Goal: Task Accomplishment & Management: Manage account settings

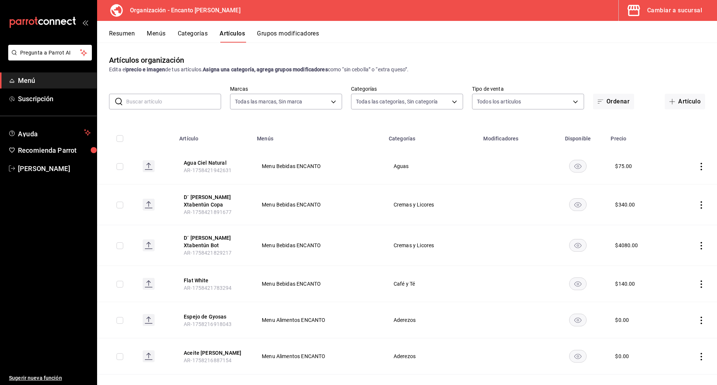
click at [161, 38] on button "Menús" at bounding box center [156, 36] width 19 height 13
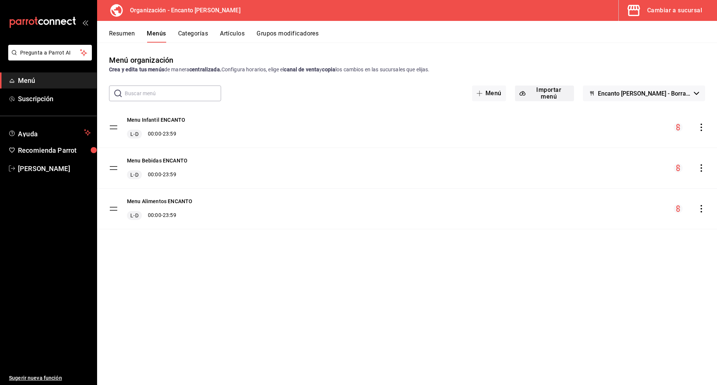
click at [558, 94] on button "Importar menú" at bounding box center [544, 94] width 59 height 16
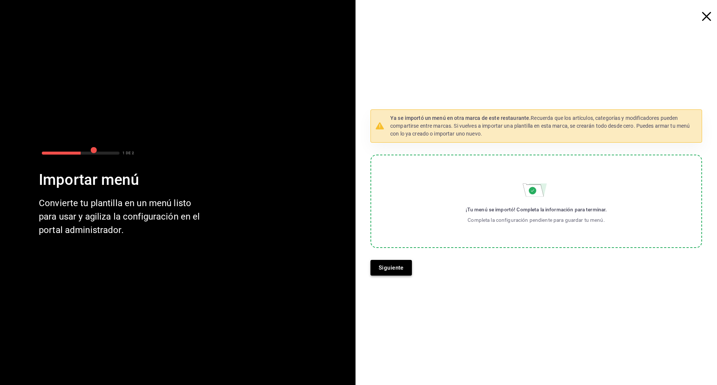
click at [394, 263] on button "Siguiente" at bounding box center [391, 268] width 41 height 16
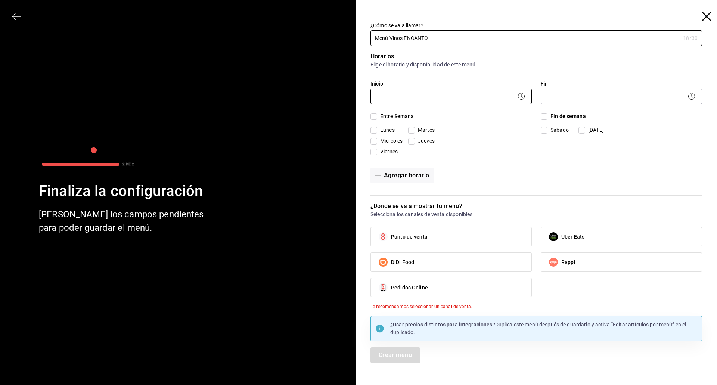
type input "Menú Vinos ENCANTO"
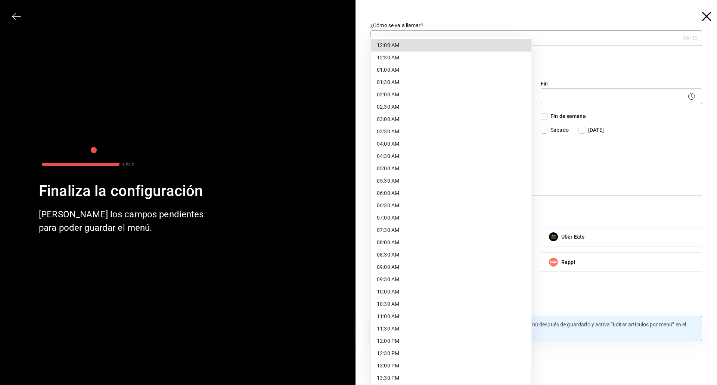
click at [490, 96] on body "Pregunta a Parrot AI Menú Suscripción Ayuda Recomienda Parrot [PERSON_NAME] Sug…" at bounding box center [358, 192] width 717 height 385
click at [433, 44] on li "12:00 AM" at bounding box center [451, 45] width 161 height 12
type input "00:00"
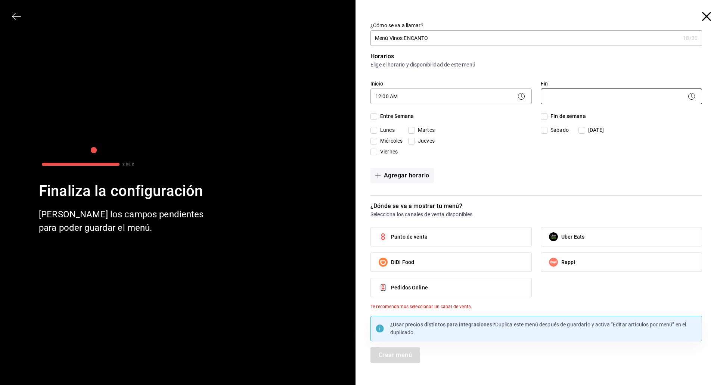
click at [552, 95] on body "Pregunta a Parrot AI Menú Suscripción Ayuda Recomienda Parrot [PERSON_NAME] Sug…" at bounding box center [358, 192] width 717 height 385
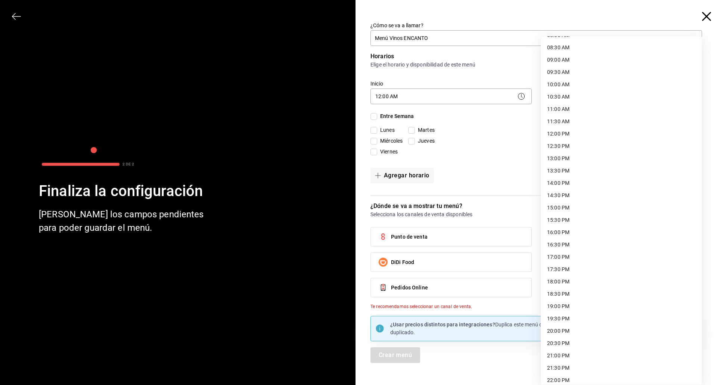
scroll to position [261, 0]
click at [559, 377] on li "23:59 PM" at bounding box center [621, 375] width 161 height 12
type input "23:59"
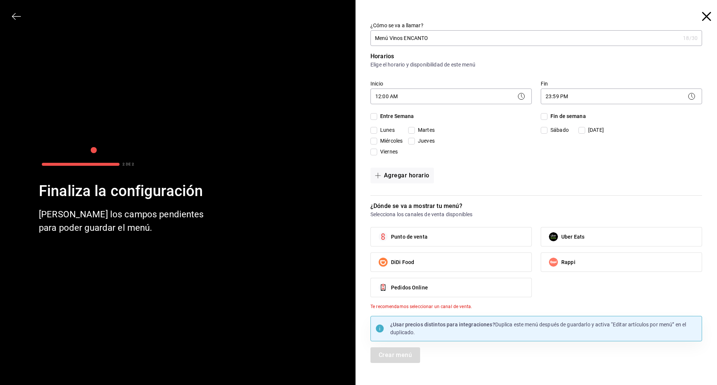
click at [399, 117] on span "Entre Semana" at bounding box center [395, 116] width 37 height 8
click at [377, 117] on input "Entre Semana" at bounding box center [374, 116] width 7 height 7
checkbox input "true"
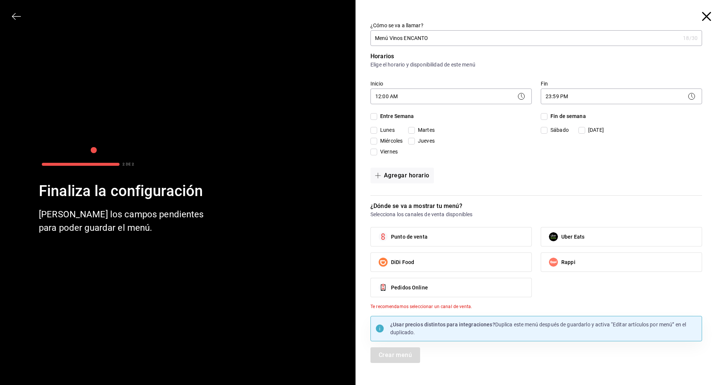
checkbox input "true"
click at [543, 115] on input "Fin de semana" at bounding box center [544, 116] width 7 height 7
checkbox input "true"
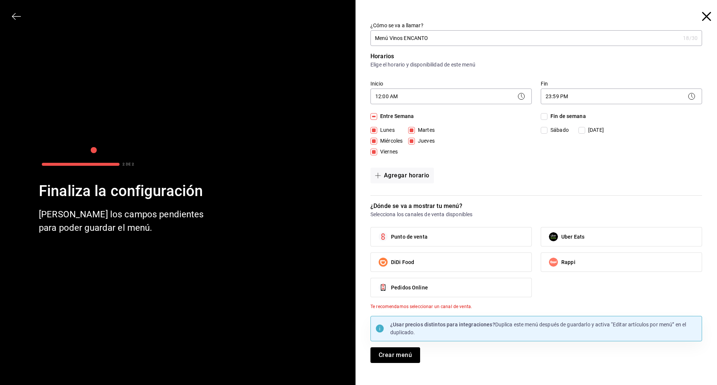
checkbox input "true"
click at [439, 238] on label "Punto de venta" at bounding box center [451, 236] width 161 height 19
click at [391, 238] on input "Punto de venta" at bounding box center [383, 237] width 16 height 16
checkbox input "true"
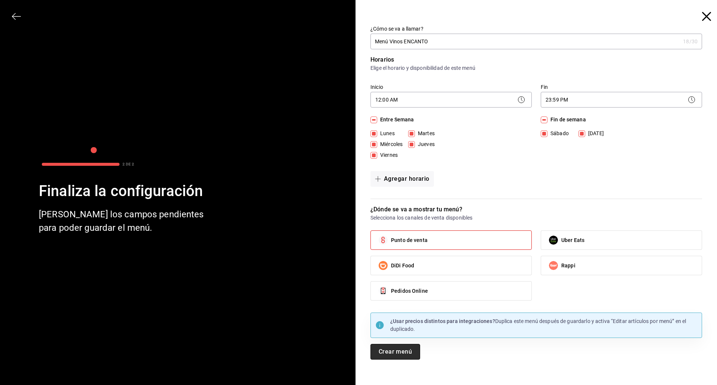
click at [390, 354] on button "Crear menú" at bounding box center [396, 352] width 50 height 16
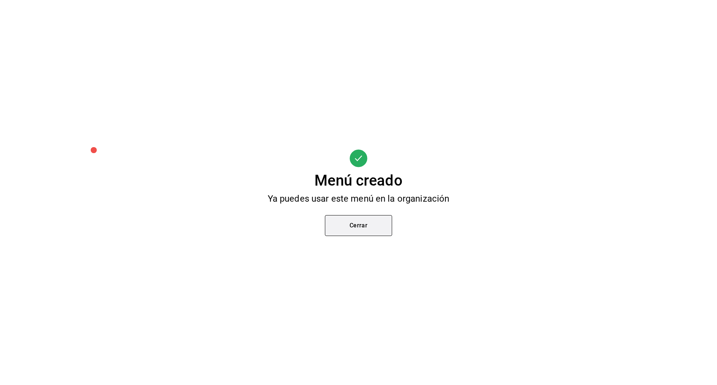
click at [378, 231] on button "Cerrar" at bounding box center [358, 225] width 67 height 21
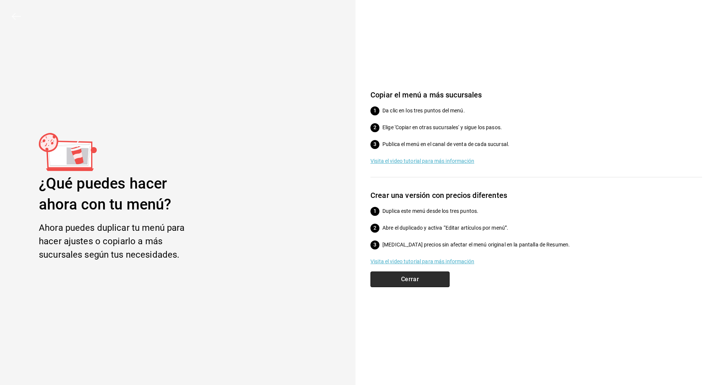
click at [400, 281] on button "Cerrar" at bounding box center [410, 280] width 79 height 16
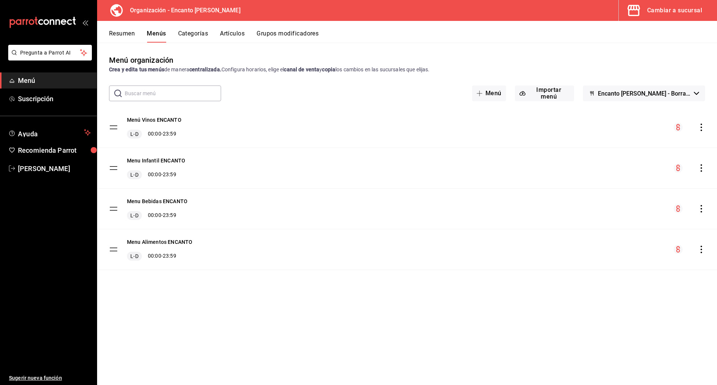
click at [700, 250] on icon "actions" at bounding box center [701, 249] width 7 height 7
click at [636, 297] on span "Copiar en otra sucursal" at bounding box center [642, 298] width 91 height 8
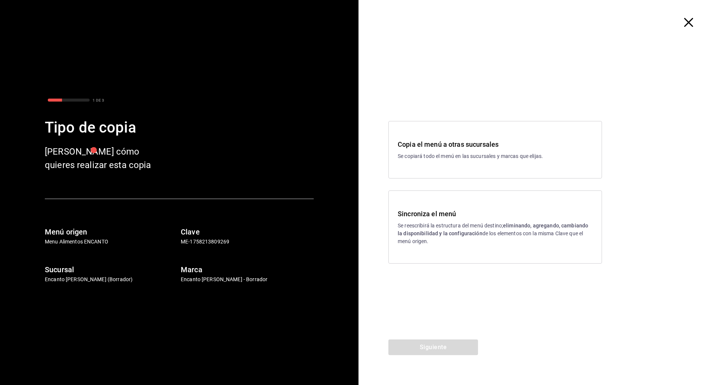
click at [425, 222] on p "Se reescribirá la estructura del menú destino; eliminando, agregando, cambiando…" at bounding box center [495, 234] width 195 height 24
click at [429, 343] on button "Siguiente" at bounding box center [433, 348] width 90 height 16
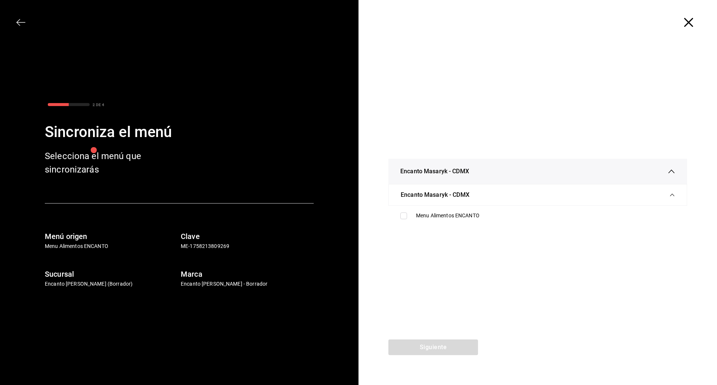
click at [691, 22] on icon "button" at bounding box center [688, 22] width 9 height 9
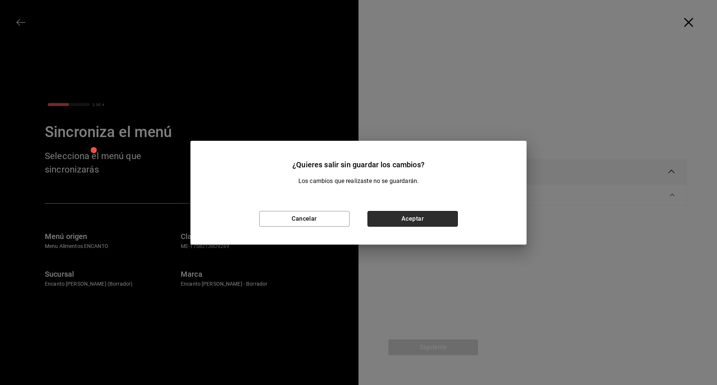
click at [391, 218] on button "Aceptar" at bounding box center [413, 219] width 90 height 16
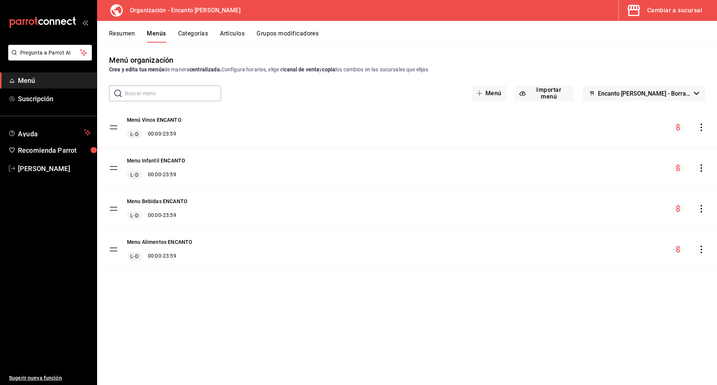
click at [703, 127] on icon "actions" at bounding box center [701, 127] width 7 height 7
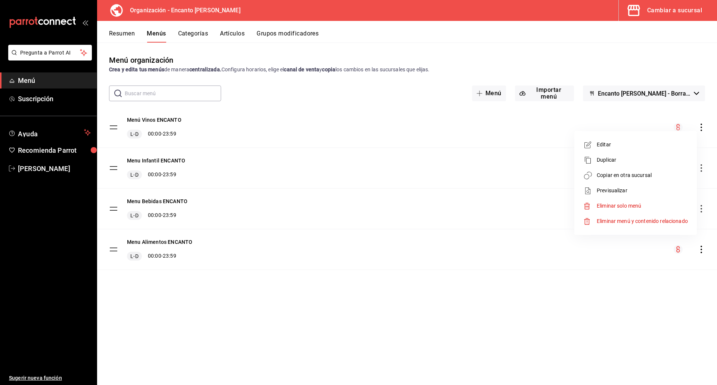
click at [631, 173] on span "Copiar en otra sucursal" at bounding box center [642, 175] width 91 height 8
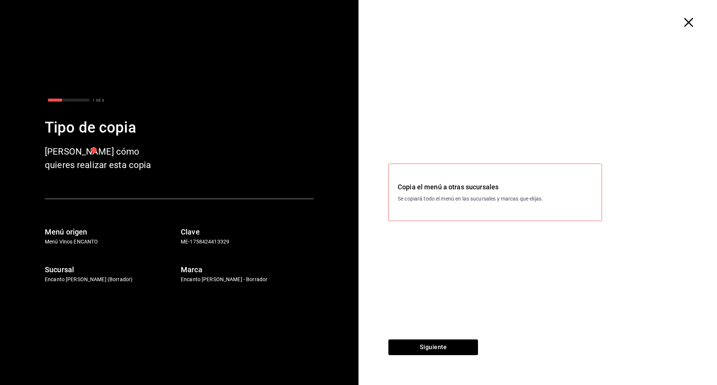
click at [442, 191] on h3 "Copia el menú a otras sucursales" at bounding box center [495, 187] width 195 height 10
click at [452, 191] on h3 "Copia el menú a otras sucursales" at bounding box center [495, 187] width 195 height 10
click at [447, 349] on button "Siguiente" at bounding box center [433, 348] width 90 height 16
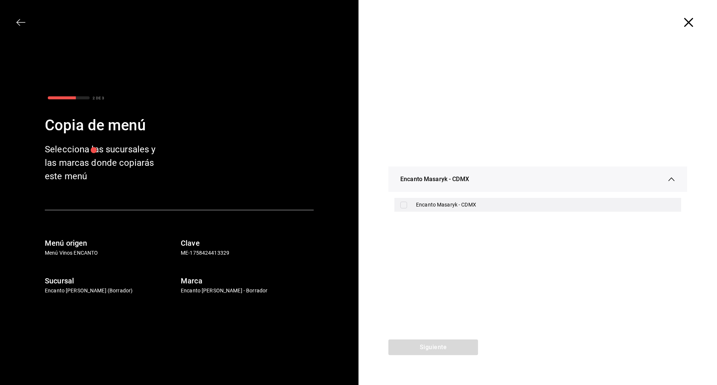
click at [452, 203] on div "Encanto Masaryk - CDMX" at bounding box center [545, 205] width 259 height 8
checkbox input "true"
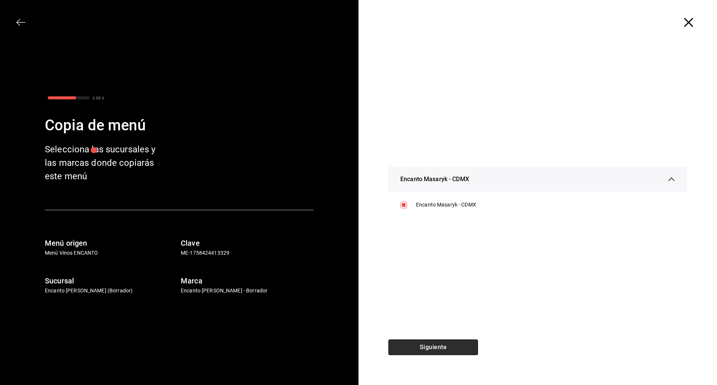
click at [441, 349] on button "Siguiente" at bounding box center [433, 348] width 90 height 16
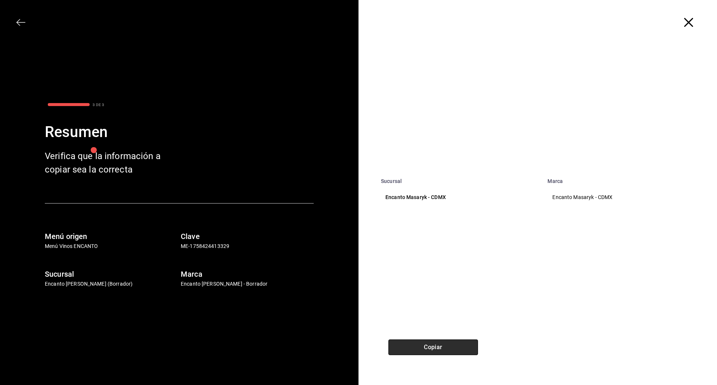
click at [461, 347] on button "Copiar" at bounding box center [433, 348] width 90 height 16
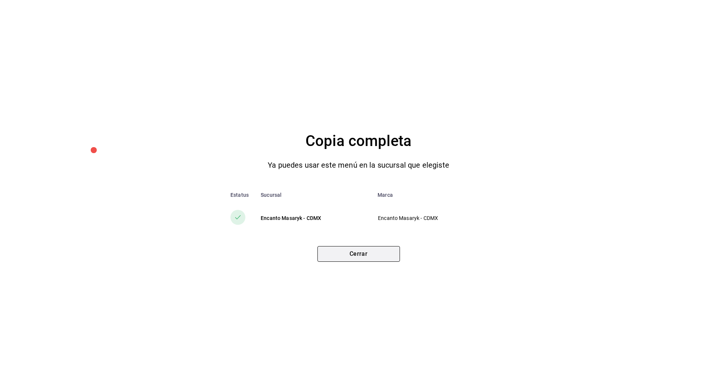
click at [374, 252] on button "Cerrar" at bounding box center [359, 254] width 83 height 16
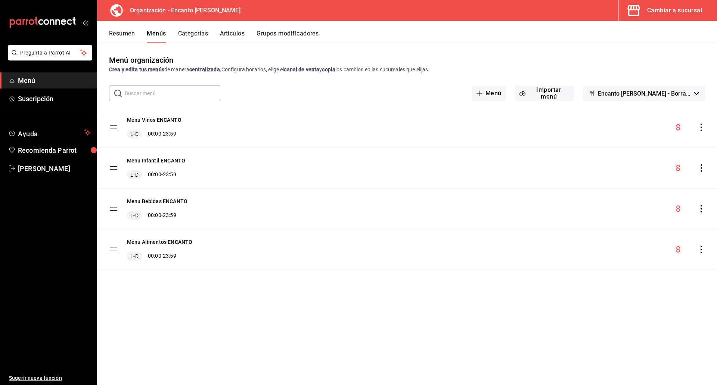
click at [113, 32] on button "Resumen" at bounding box center [122, 36] width 26 height 13
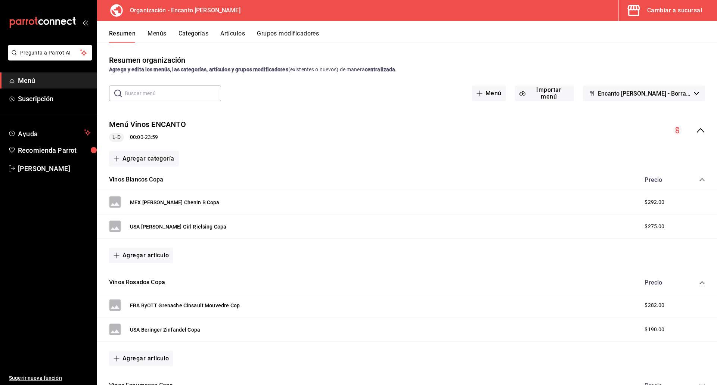
click at [666, 10] on div "Cambiar a sucursal" at bounding box center [674, 10] width 55 height 10
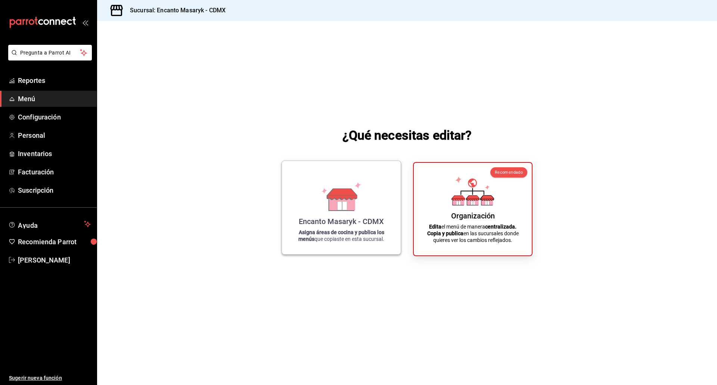
click at [341, 203] on icon at bounding box center [341, 206] width 9 height 8
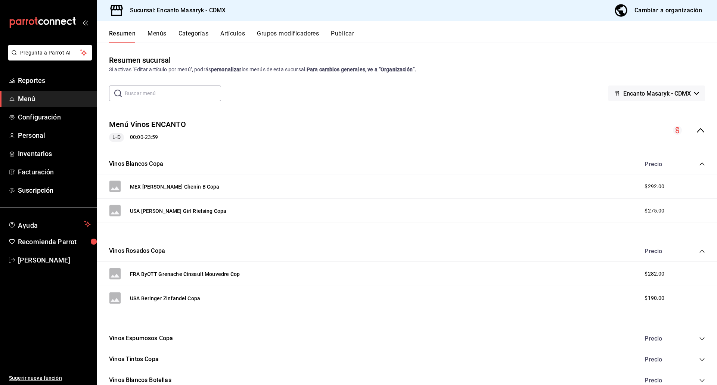
click at [660, 13] on div "Cambiar a organización" at bounding box center [669, 10] width 68 height 10
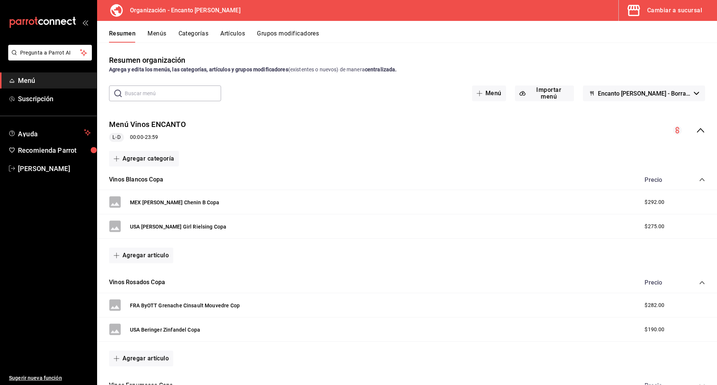
click at [660, 15] on div "Cambiar a sucursal" at bounding box center [674, 10] width 55 height 10
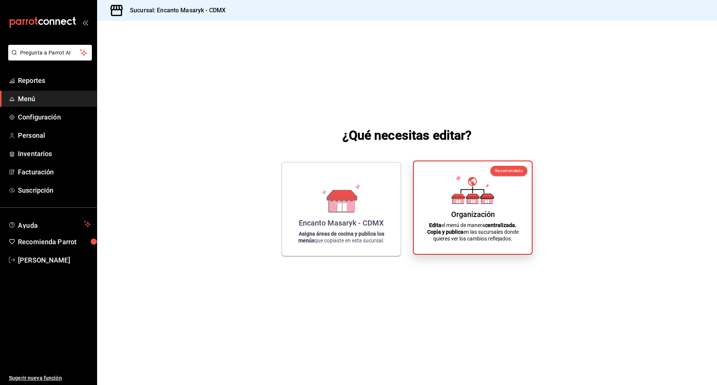
click at [484, 199] on icon at bounding box center [487, 199] width 12 height 7
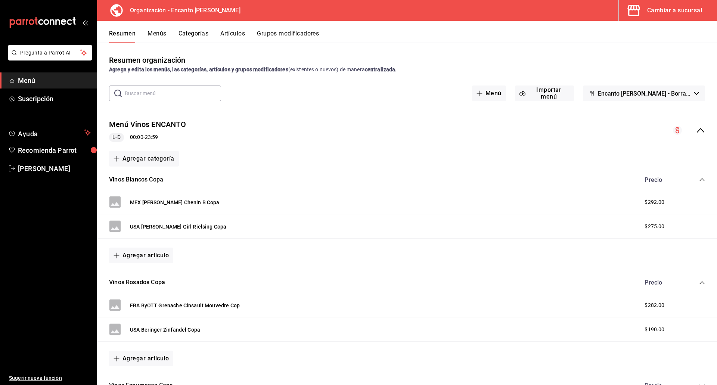
click at [656, 11] on div "Cambiar a sucursal" at bounding box center [674, 10] width 55 height 10
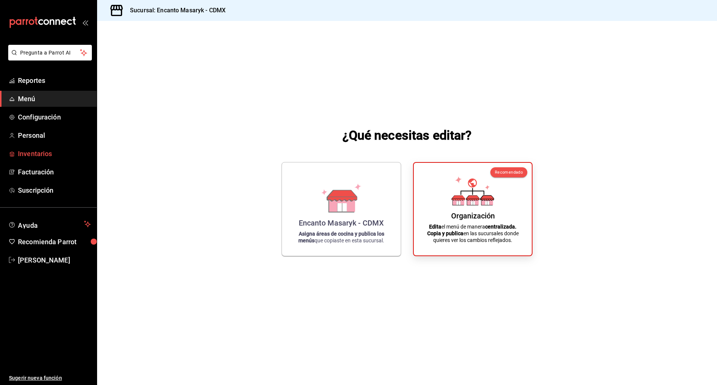
click at [45, 156] on span "Inventarios" at bounding box center [54, 154] width 73 height 10
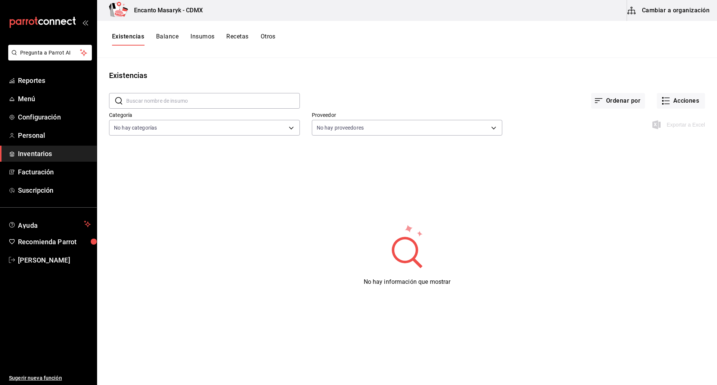
click at [674, 15] on button "Cambiar a organización" at bounding box center [669, 10] width 84 height 21
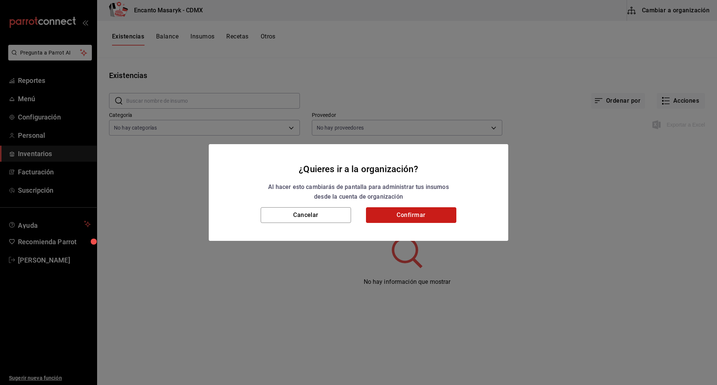
click at [431, 214] on button "Confirmar" at bounding box center [411, 215] width 90 height 16
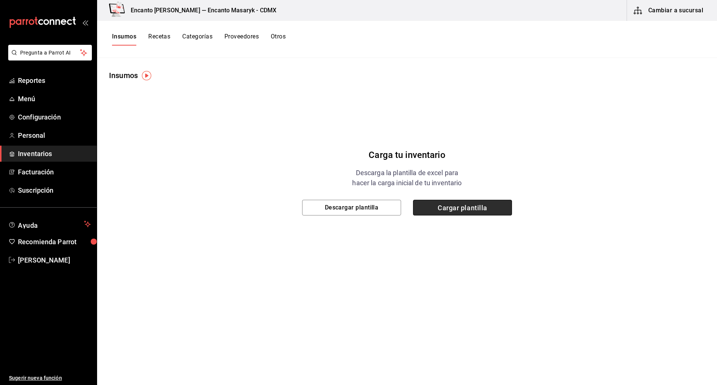
click at [448, 210] on span "Cargar plantilla" at bounding box center [462, 208] width 99 height 16
click at [0, 0] on input "Cargar plantilla" at bounding box center [0, 0] width 0 height 0
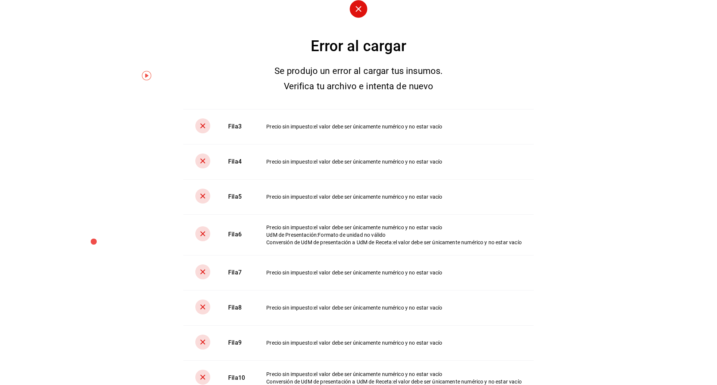
click at [143, 75] on img "button" at bounding box center [146, 75] width 9 height 9
click at [194, 91] on icon "close" at bounding box center [195, 91] width 6 height 6
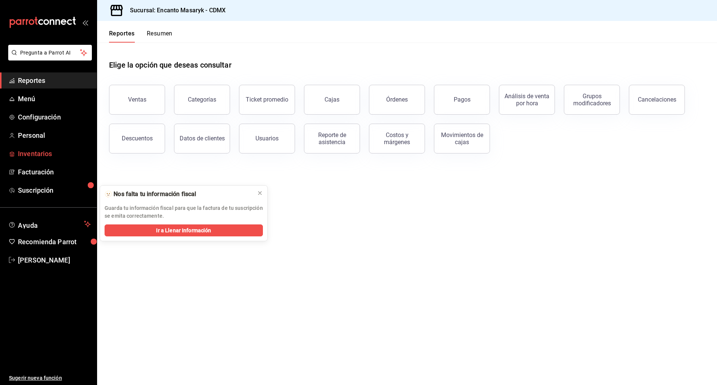
click at [40, 151] on span "Inventarios" at bounding box center [54, 154] width 73 height 10
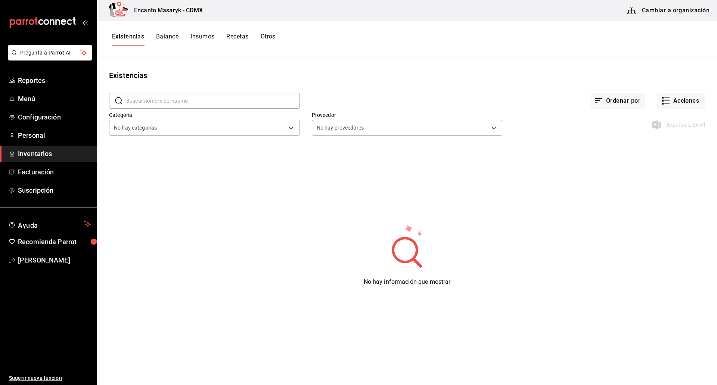
click at [668, 15] on button "Cambiar a organización" at bounding box center [669, 10] width 84 height 21
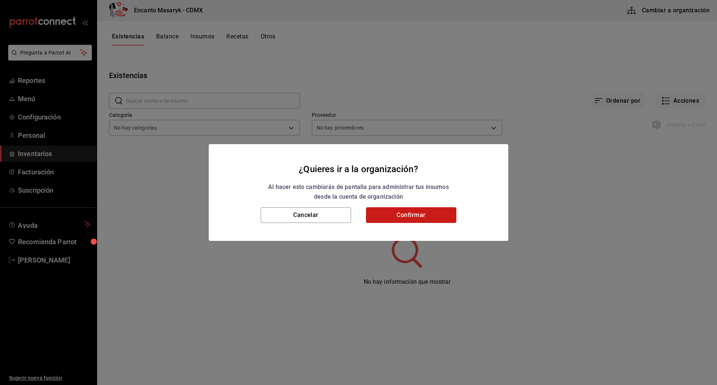
click at [421, 212] on button "Confirmar" at bounding box center [411, 215] width 90 height 16
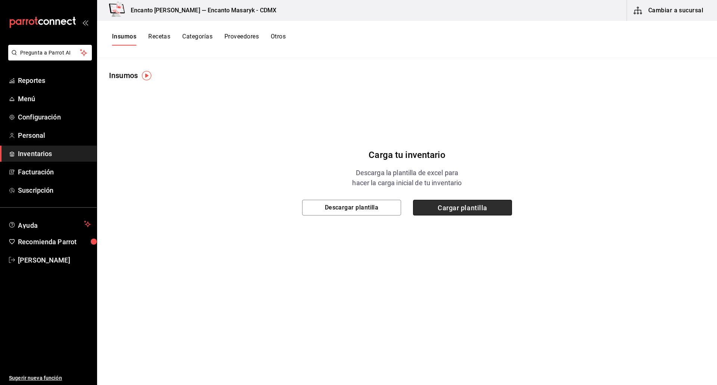
click at [445, 208] on span "Cargar plantilla" at bounding box center [462, 208] width 99 height 16
click at [0, 0] on input "Cargar plantilla" at bounding box center [0, 0] width 0 height 0
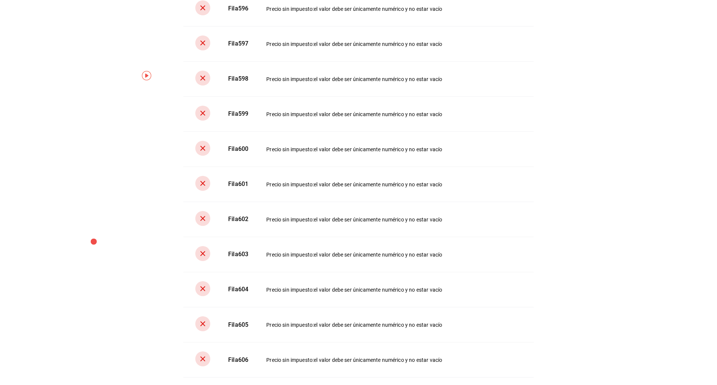
scroll to position [21372, 0]
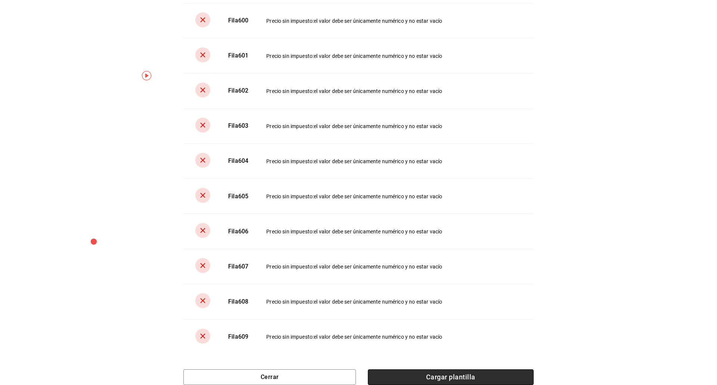
click at [457, 377] on span "Cargar plantilla" at bounding box center [451, 377] width 166 height 16
click at [0, 0] on input "Cargar plantilla" at bounding box center [0, 0] width 0 height 0
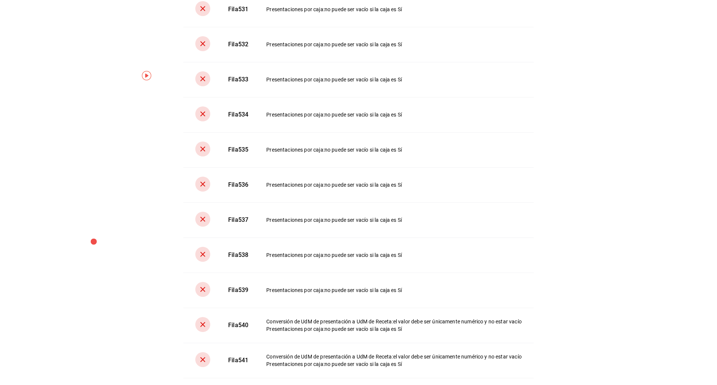
scroll to position [2736, 0]
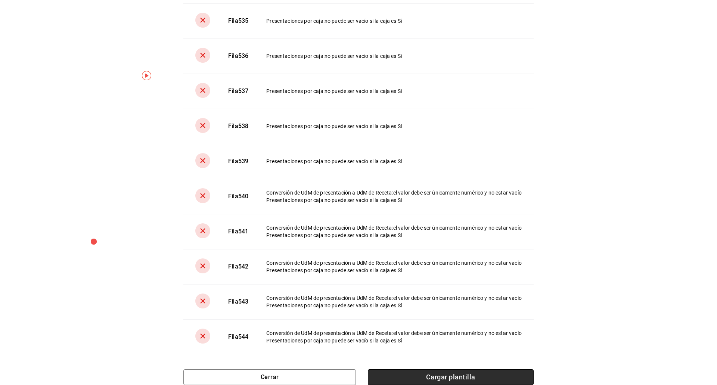
click at [509, 375] on span "Cargar plantilla" at bounding box center [451, 377] width 166 height 16
click at [0, 0] on input "Cargar plantilla" at bounding box center [0, 0] width 0 height 0
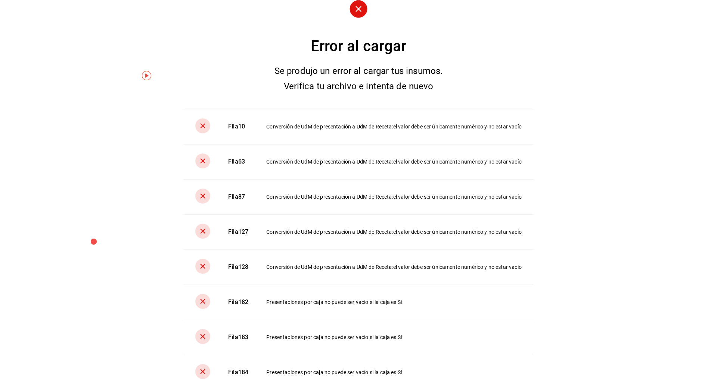
click at [145, 76] on img "button" at bounding box center [146, 75] width 9 height 9
click at [152, 106] on span "Ir a video" at bounding box center [147, 107] width 22 height 8
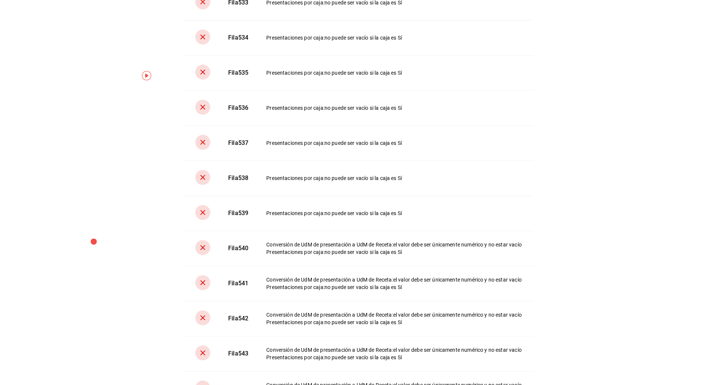
scroll to position [2736, 0]
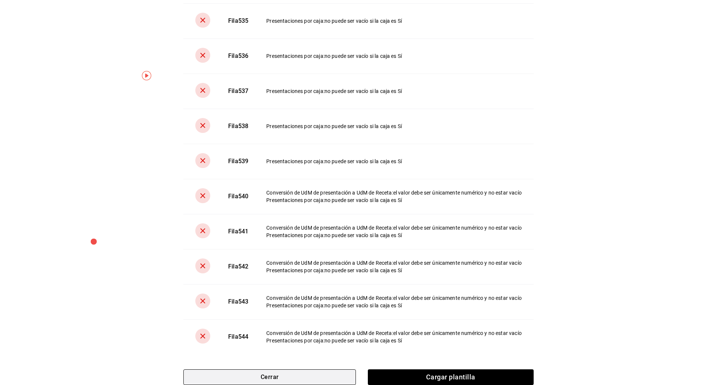
click at [331, 379] on button "Cerrar" at bounding box center [269, 377] width 173 height 16
